Goal: Find specific page/section: Find specific page/section

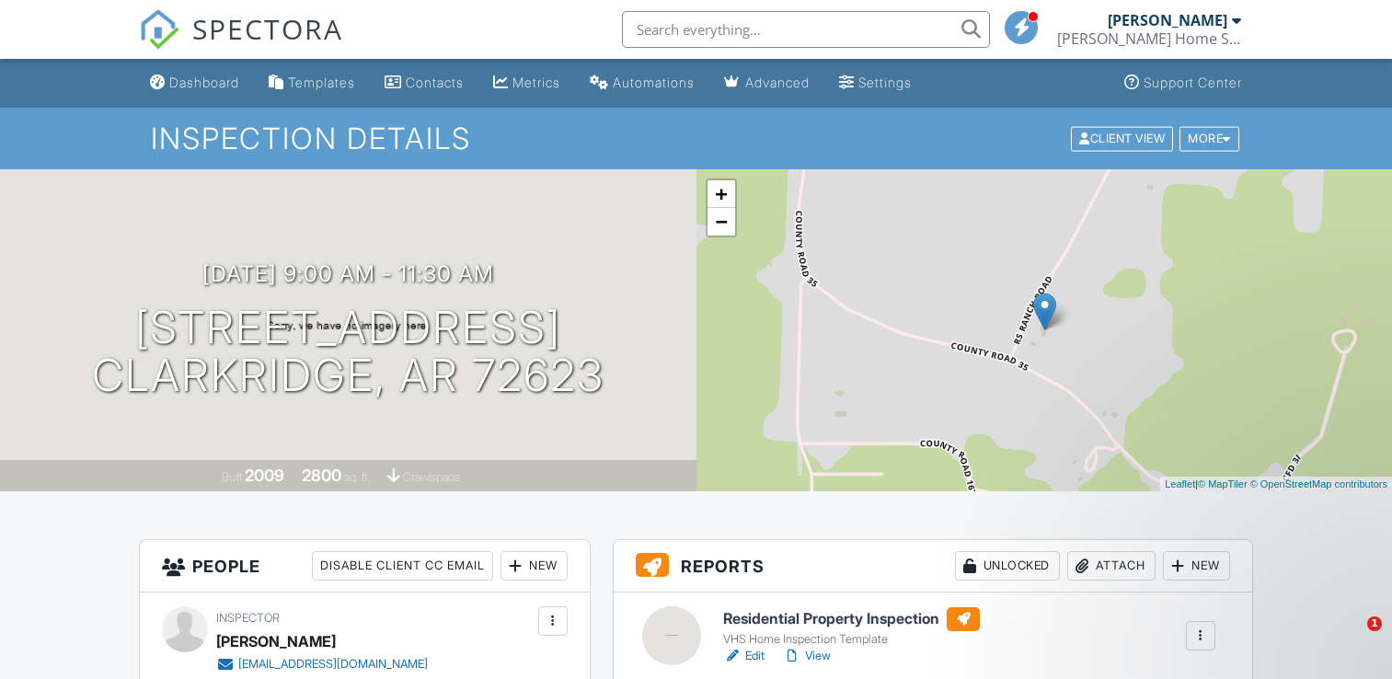
click at [195, 17] on span "SPECTORA" at bounding box center [267, 28] width 151 height 39
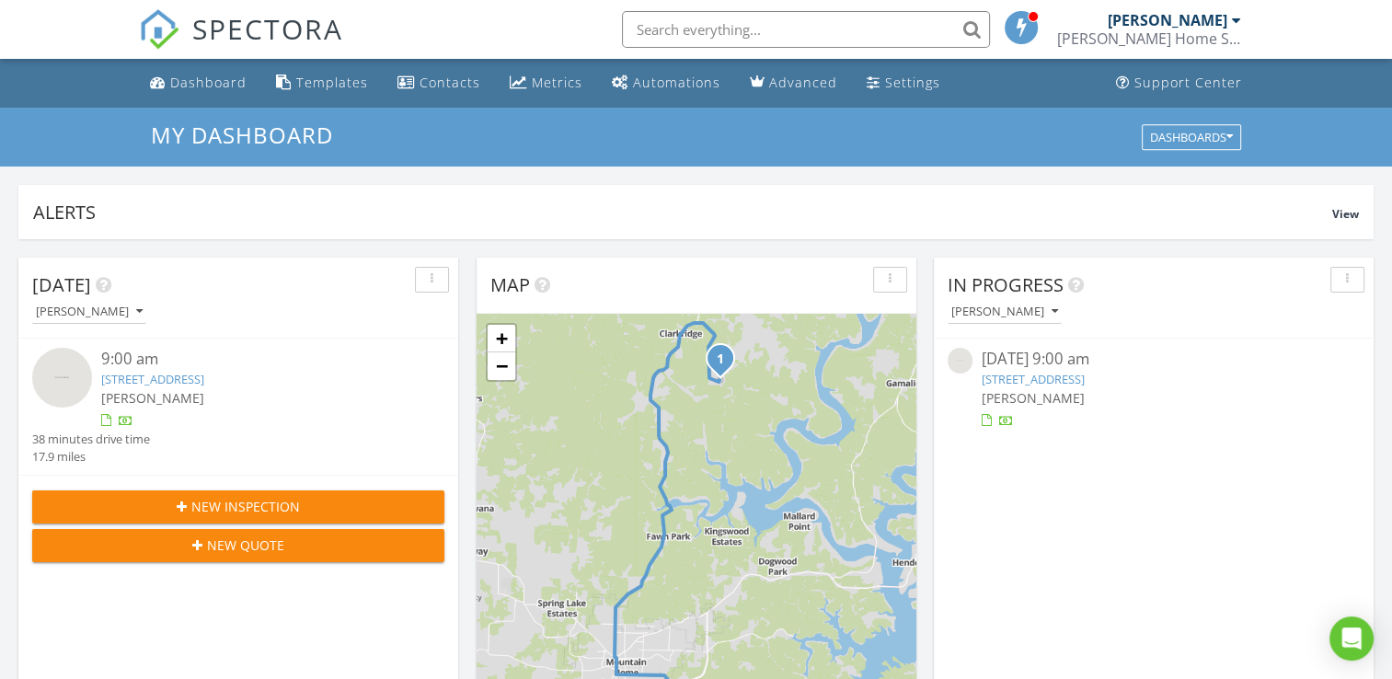
click at [177, 377] on link "71 Rs Ranch Rd , Clarkridge, AR 72623" at bounding box center [152, 379] width 103 height 17
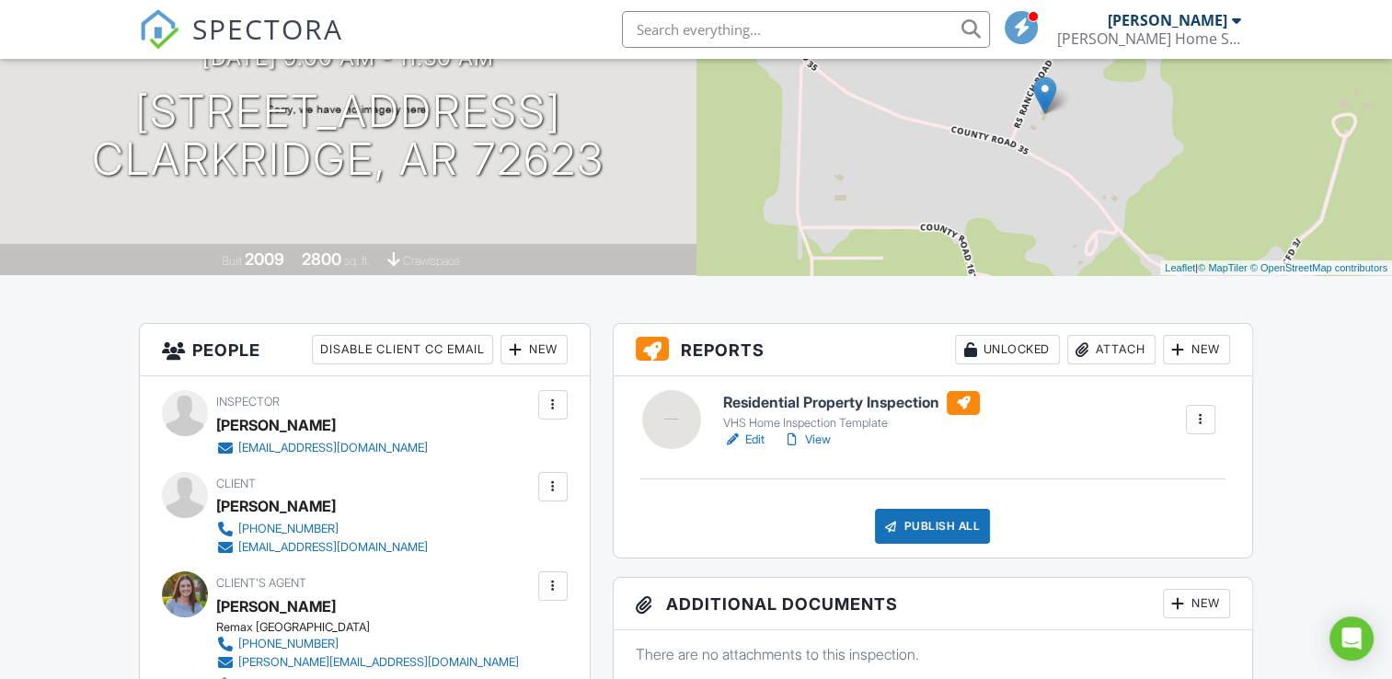
scroll to position [221, 0]
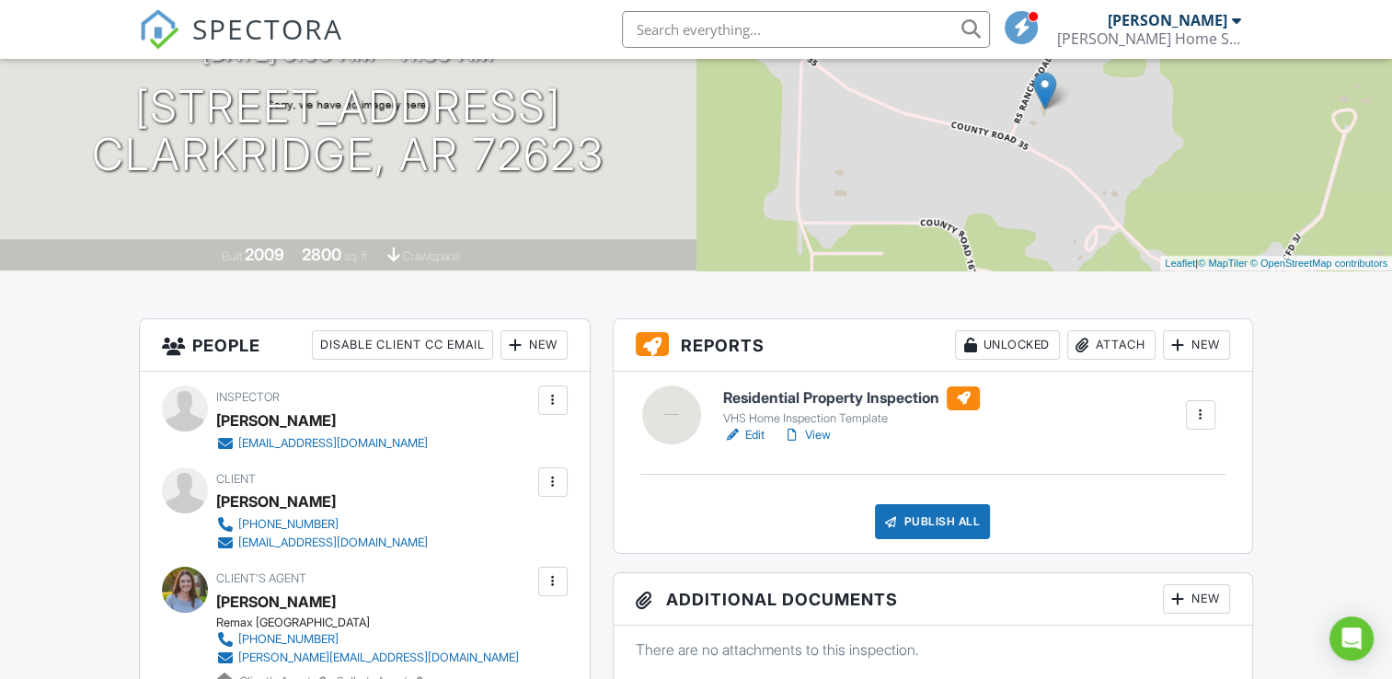
click at [821, 435] on link "View" at bounding box center [807, 435] width 48 height 18
